Goal: Navigation & Orientation: Find specific page/section

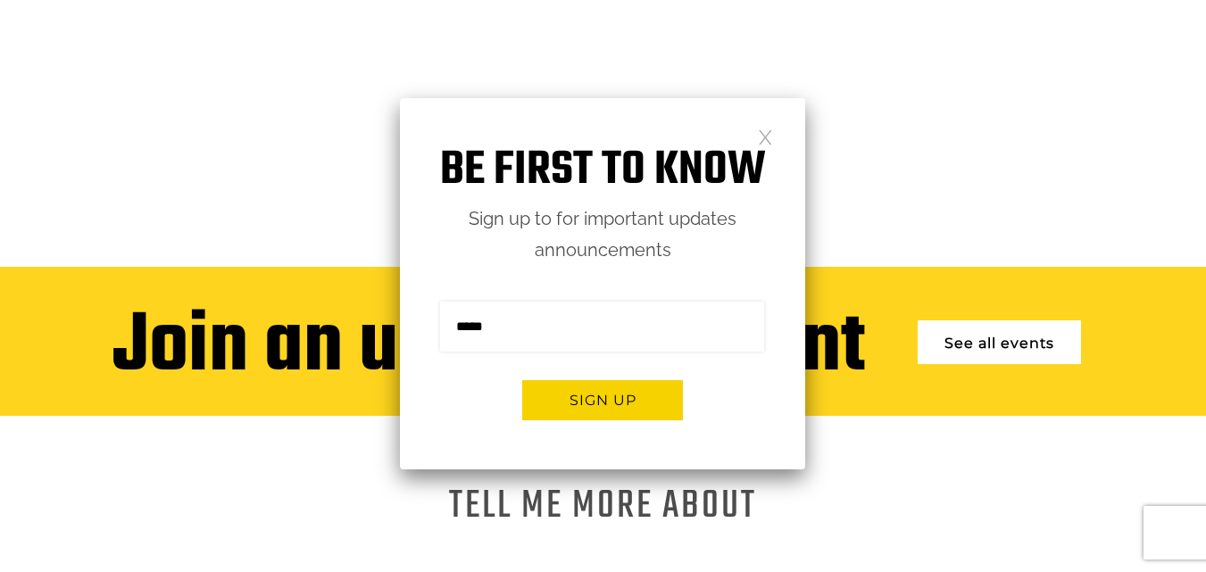
scroll to position [364, 0]
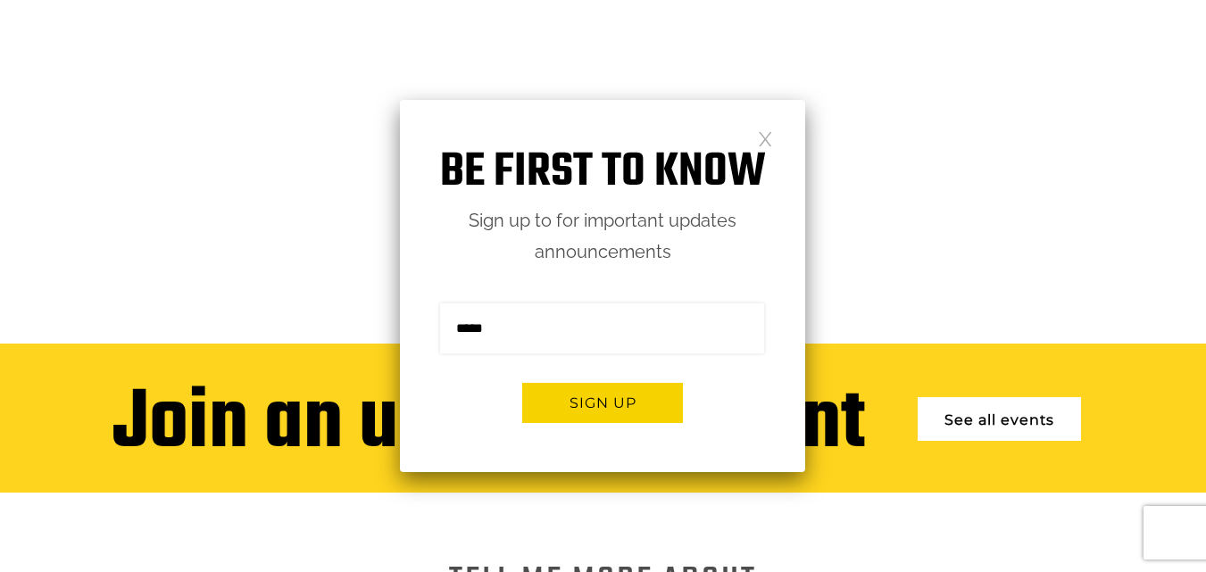
click at [840, 204] on video at bounding box center [603, 47] width 1206 height 603
drag, startPoint x: 778, startPoint y: 139, endPoint x: 745, endPoint y: 126, distance: 34.8
click at [778, 138] on div "Be first to know Sign up to for important updates announcements Sign me up for …" at bounding box center [602, 286] width 405 height 372
click at [760, 137] on link at bounding box center [765, 137] width 15 height 15
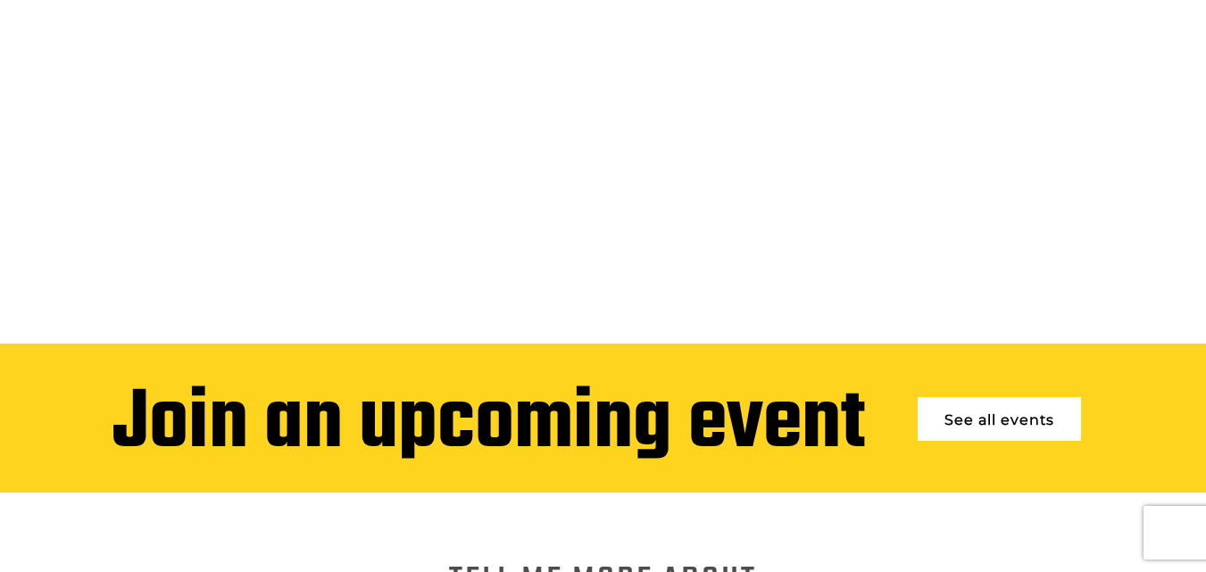
scroll to position [0, 0]
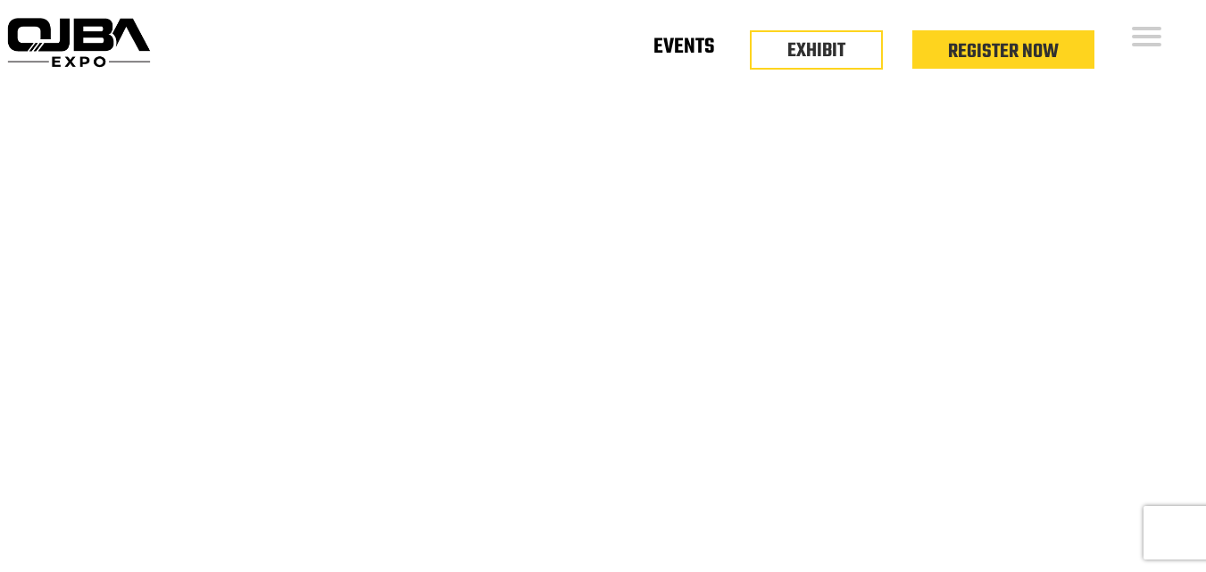
click at [689, 54] on link "Events" at bounding box center [683, 50] width 61 height 6
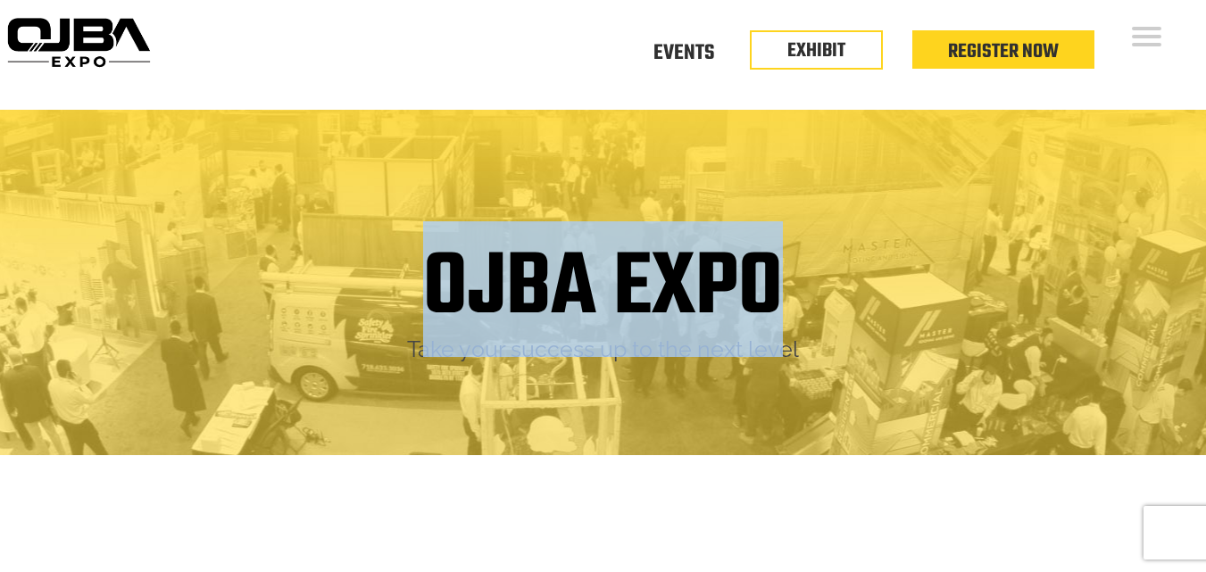
drag, startPoint x: 355, startPoint y: 262, endPoint x: 826, endPoint y: 265, distance: 470.5
click at [826, 265] on div "OJBA EXPO" at bounding box center [602, 289] width 1179 height 91
copy h1 "OJBA EXPO"
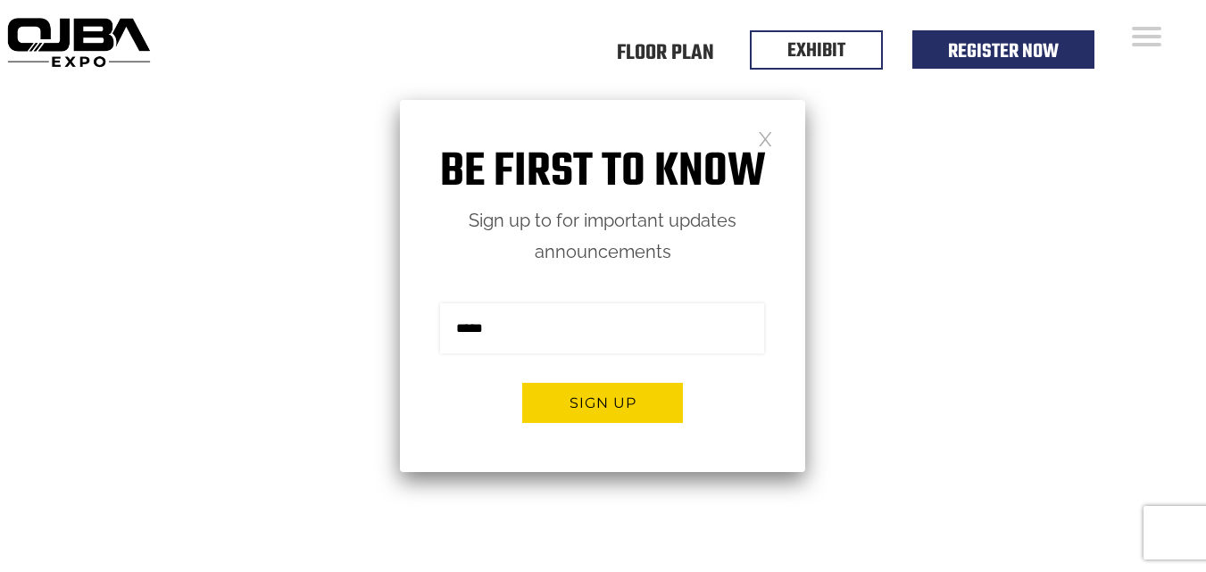
click at [753, 133] on div "Be first to know Sign up to for important updates announcements Sign me up for …" at bounding box center [602, 286] width 405 height 372
click at [764, 136] on link at bounding box center [765, 137] width 15 height 15
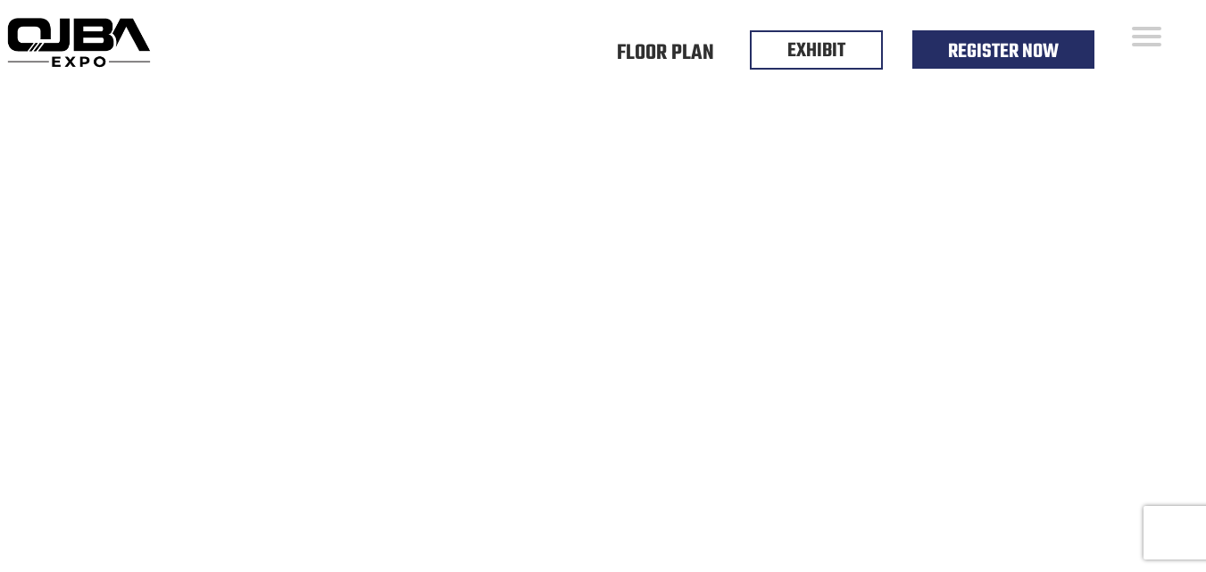
click at [1128, 35] on div "Floor Plan Floor Plan Events Floor Plan EXHIBIT Register Now" at bounding box center [681, 55] width 1049 height 110
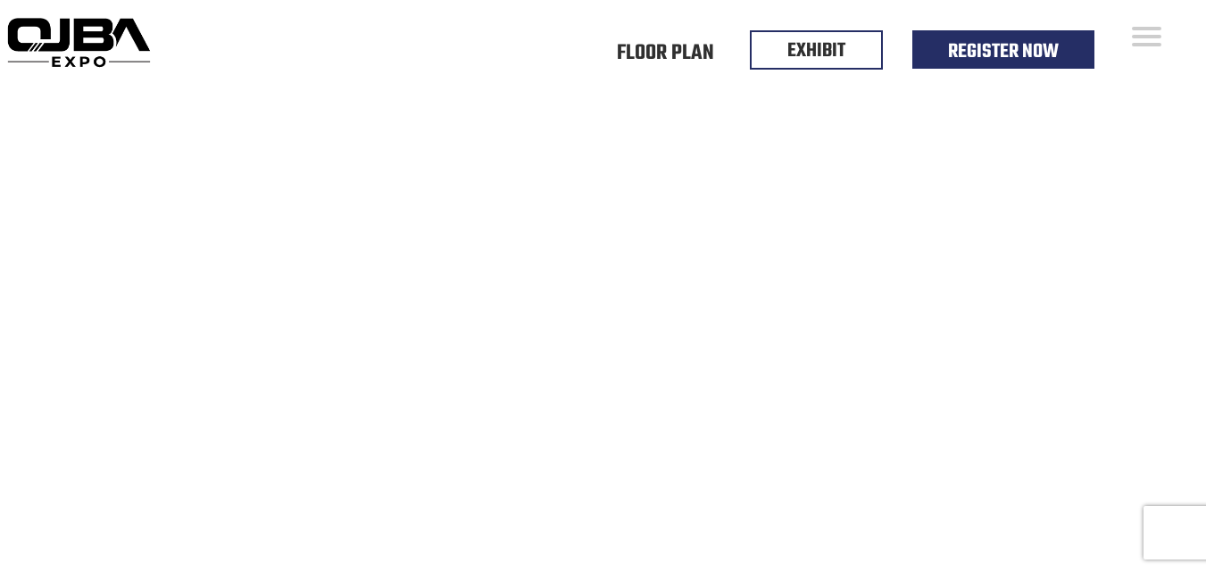
drag, startPoint x: 1106, startPoint y: 307, endPoint x: 1119, endPoint y: 306, distance: 12.5
drag, startPoint x: 1119, startPoint y: 306, endPoint x: 828, endPoint y: 280, distance: 291.3
click at [828, 280] on video at bounding box center [603, 411] width 1206 height 603
